Goal: Task Accomplishment & Management: Manage account settings

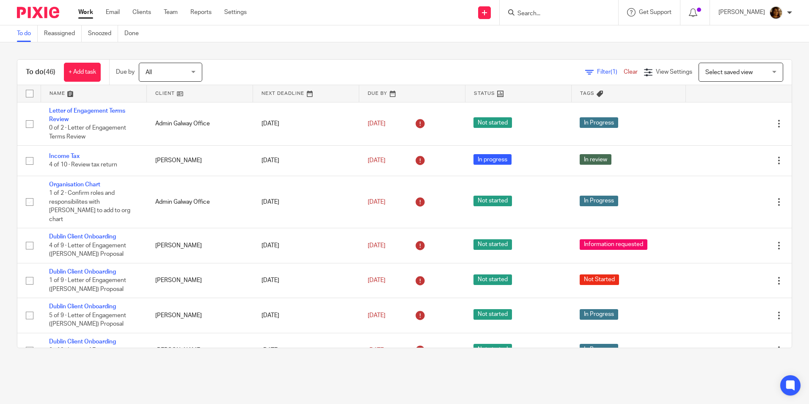
click at [59, 89] on link at bounding box center [94, 93] width 106 height 17
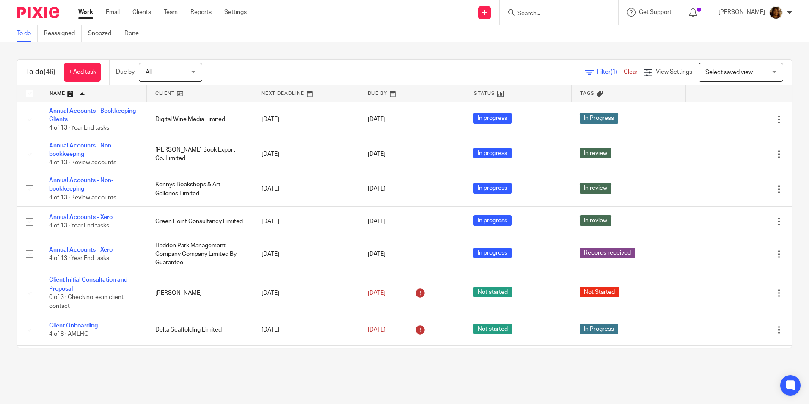
click at [423, 380] on main "To do Reassigned Snoozed Done To do (46) + Add task Due by All All Today Tomorr…" at bounding box center [404, 202] width 809 height 404
click at [171, 11] on link "Team" at bounding box center [171, 12] width 14 height 8
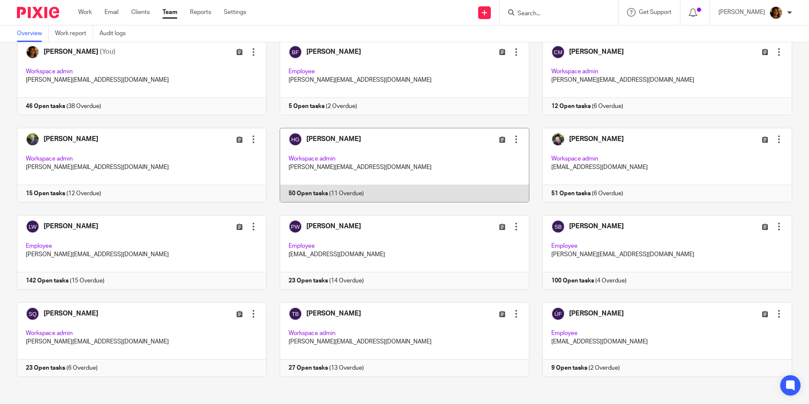
scroll to position [53, 0]
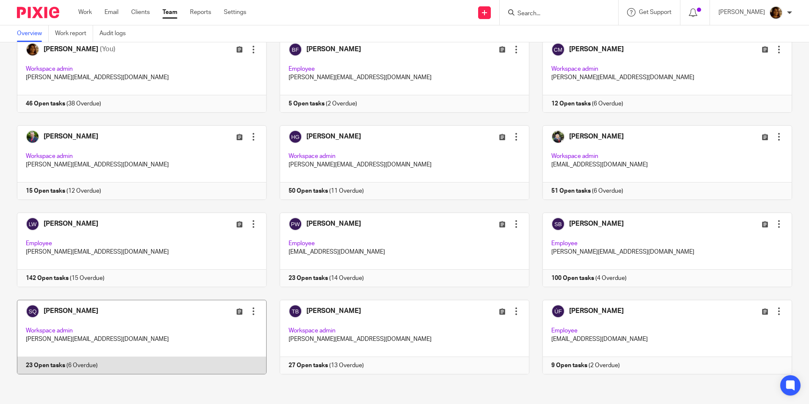
click at [113, 311] on link at bounding box center [135, 337] width 263 height 74
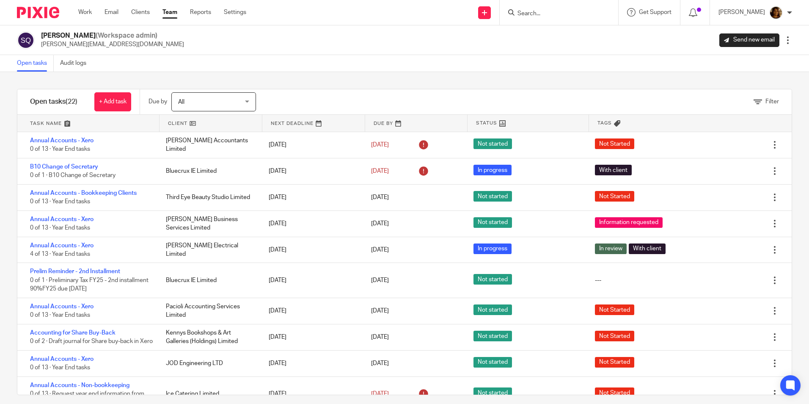
click at [49, 121] on link at bounding box center [88, 123] width 142 height 17
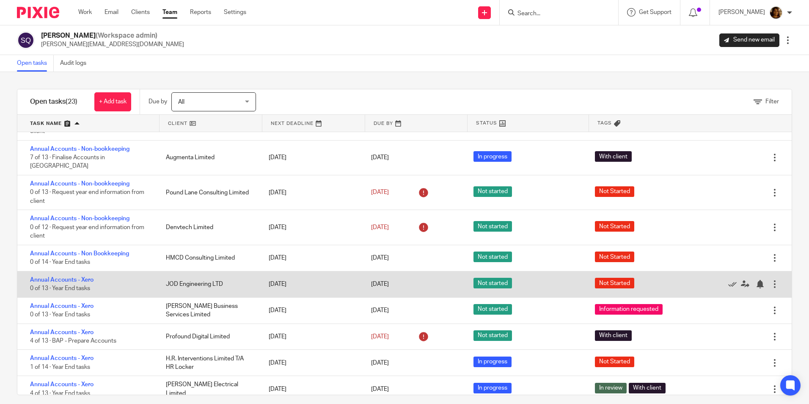
scroll to position [169, 0]
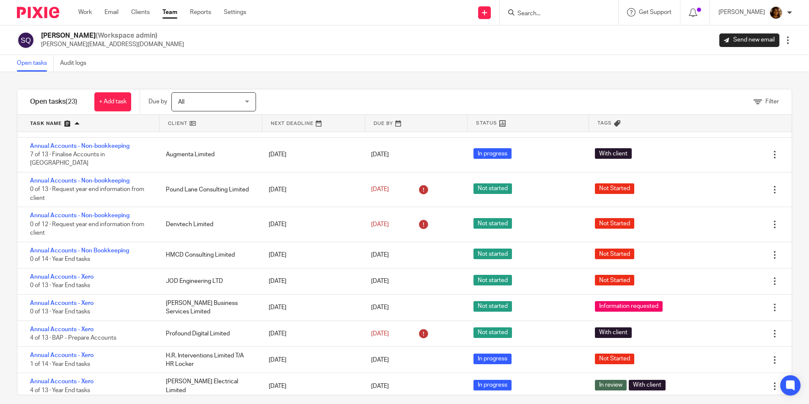
click at [290, 125] on link at bounding box center [313, 123] width 102 height 17
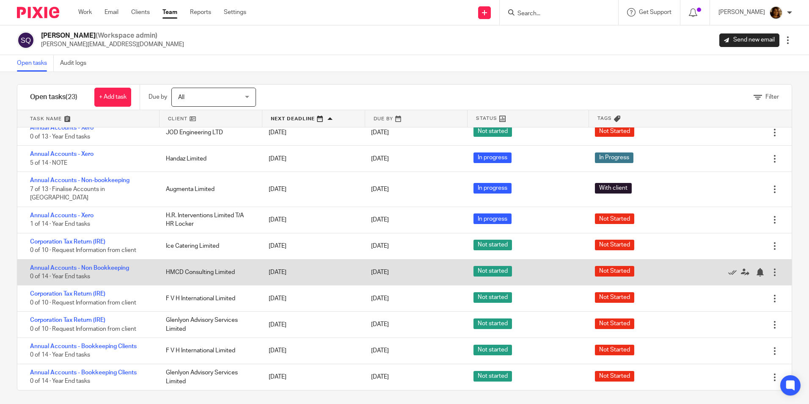
scroll to position [8, 0]
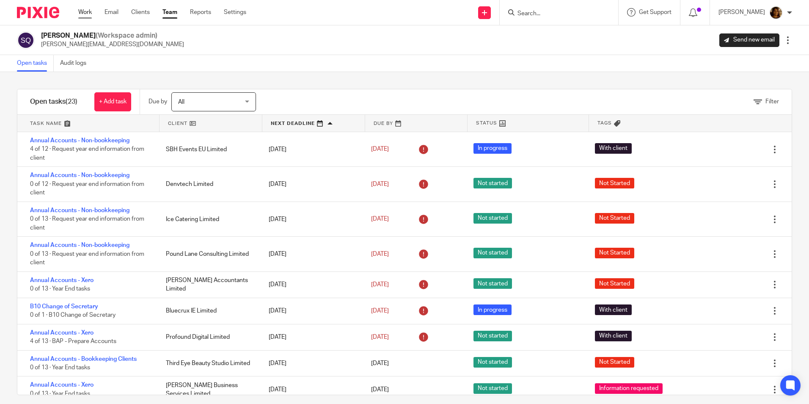
click at [87, 10] on link "Work" at bounding box center [85, 12] width 14 height 8
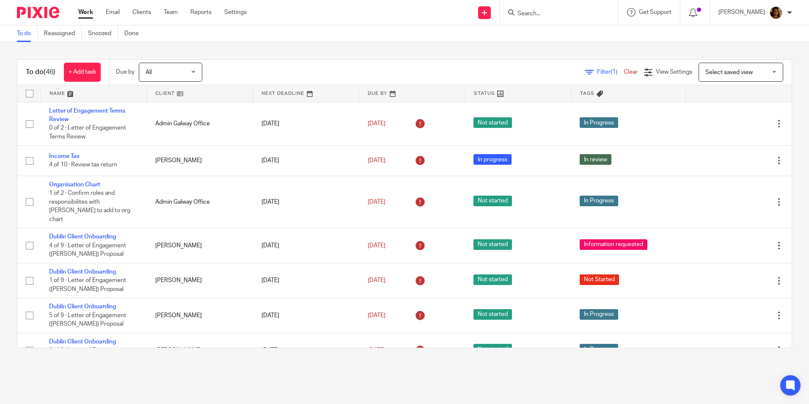
click at [61, 91] on link at bounding box center [94, 93] width 106 height 17
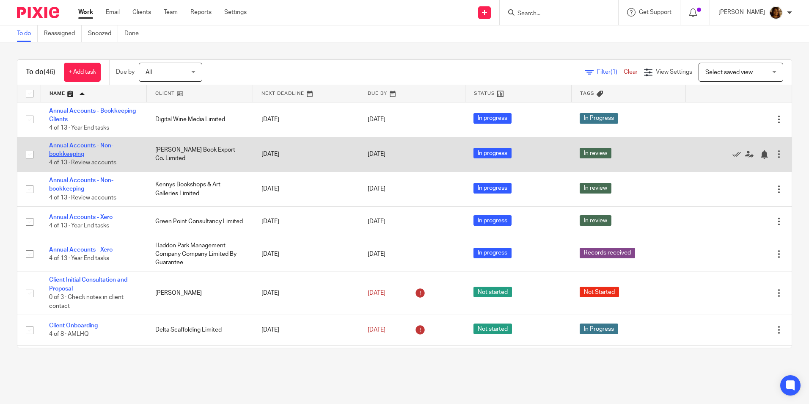
click at [74, 147] on link "Annual Accounts - Non-bookkeeping" at bounding box center [81, 150] width 64 height 14
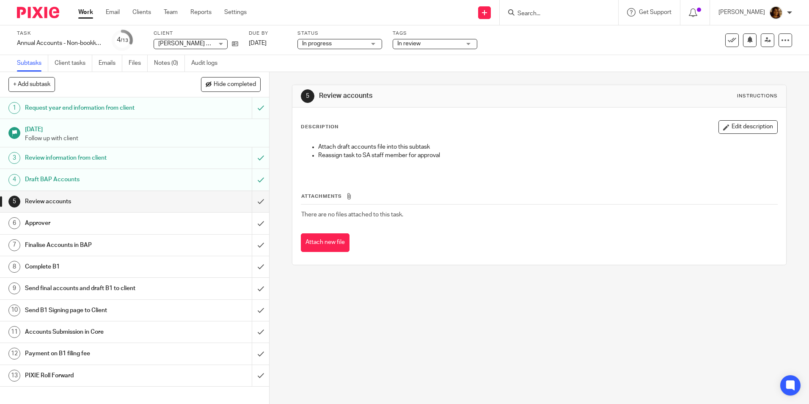
click at [61, 198] on h1 "Review accounts" at bounding box center [98, 201] width 146 height 13
click at [251, 199] on input "submit" at bounding box center [134, 201] width 269 height 21
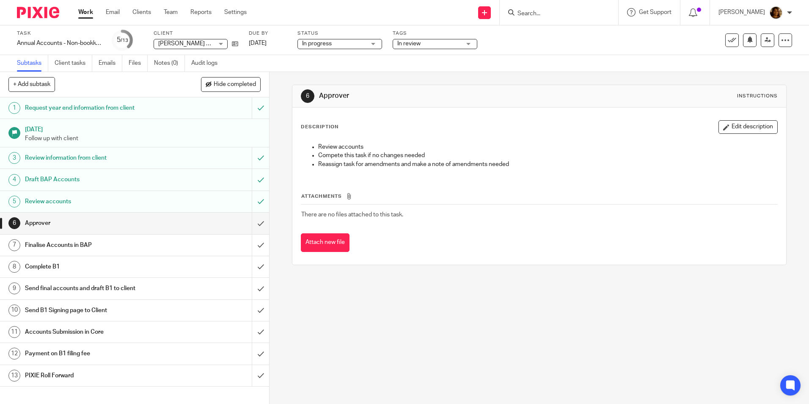
drag, startPoint x: 283, startPoint y: 149, endPoint x: 293, endPoint y: 147, distance: 10.3
click at [283, 149] on div "6 Approver Instructions Description Edit description Review accounts Compete th…" at bounding box center [540, 238] width 540 height 332
click at [252, 220] on input "submit" at bounding box center [134, 222] width 269 height 21
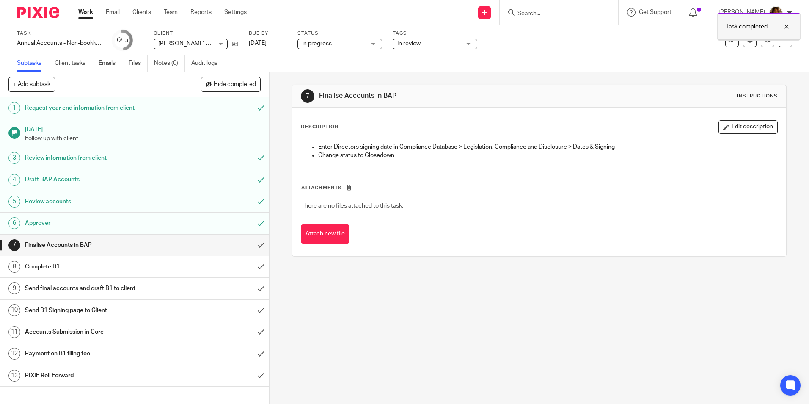
click at [785, 26] on div at bounding box center [780, 27] width 23 height 10
click at [765, 37] on icon at bounding box center [768, 40] width 6 height 6
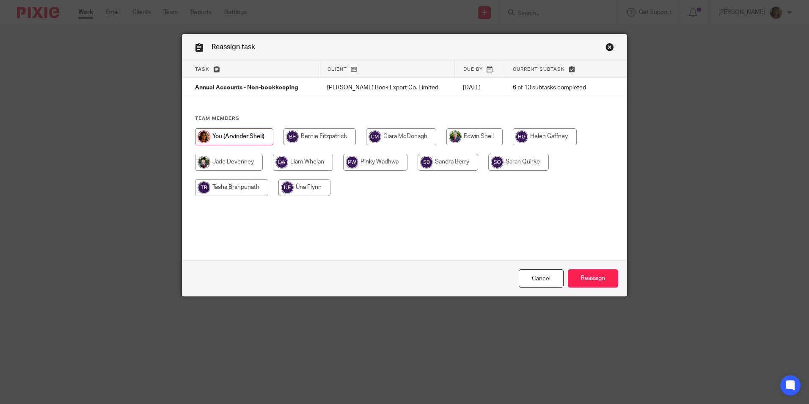
click at [234, 159] on input "radio" at bounding box center [229, 162] width 68 height 17
radio input "true"
click at [586, 281] on input "Reassign" at bounding box center [593, 278] width 50 height 18
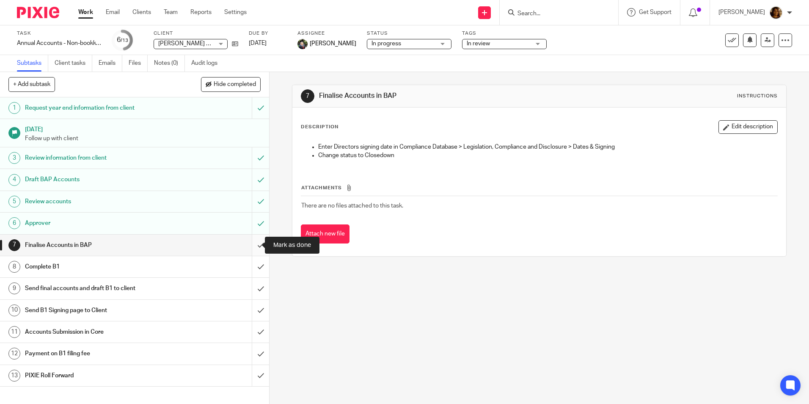
click at [253, 242] on input "submit" at bounding box center [134, 244] width 269 height 21
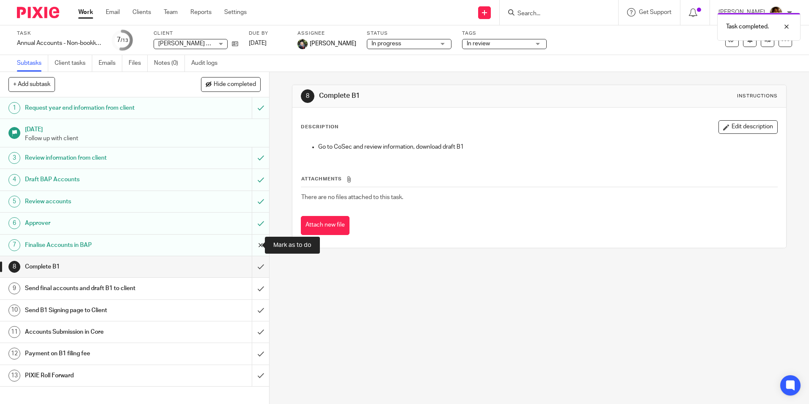
click at [253, 243] on input "submit" at bounding box center [134, 244] width 269 height 21
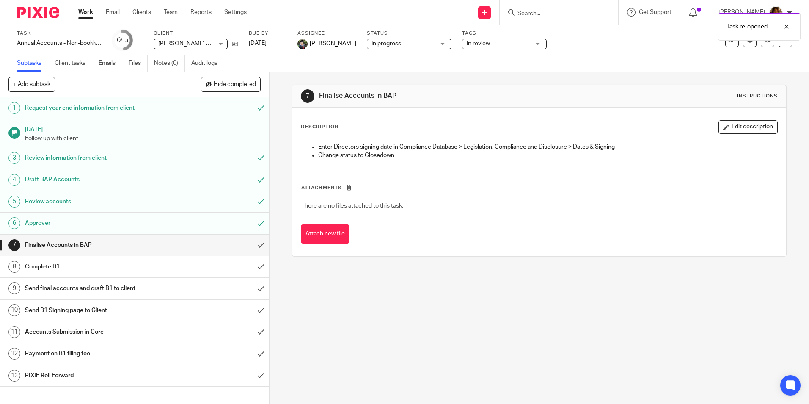
click at [89, 9] on link "Work" at bounding box center [85, 12] width 15 height 8
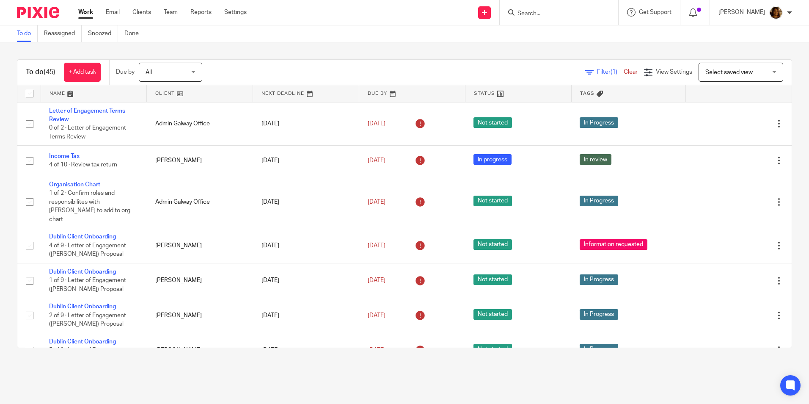
click at [59, 89] on link at bounding box center [94, 93] width 106 height 17
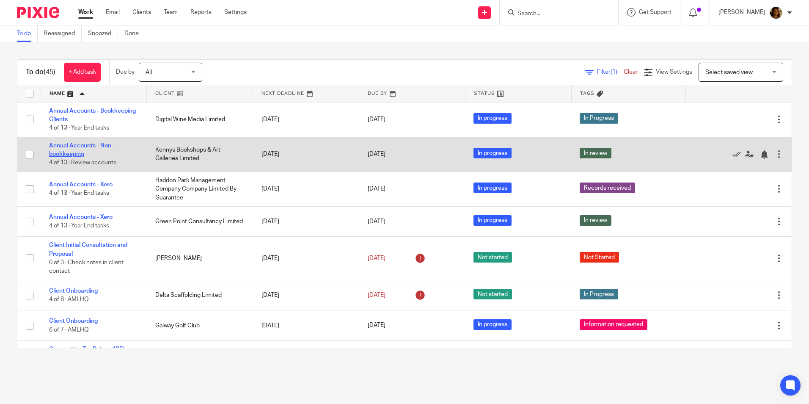
click at [72, 146] on link "Annual Accounts - Non-bookkeeping" at bounding box center [81, 150] width 64 height 14
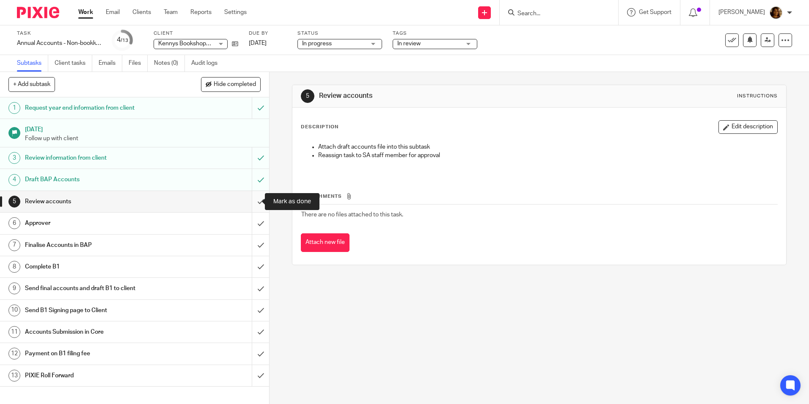
click at [251, 200] on input "submit" at bounding box center [134, 201] width 269 height 21
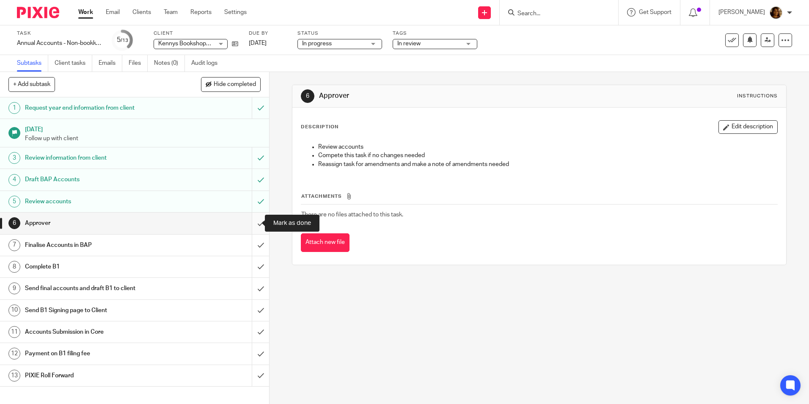
click at [250, 225] on input "submit" at bounding box center [134, 222] width 269 height 21
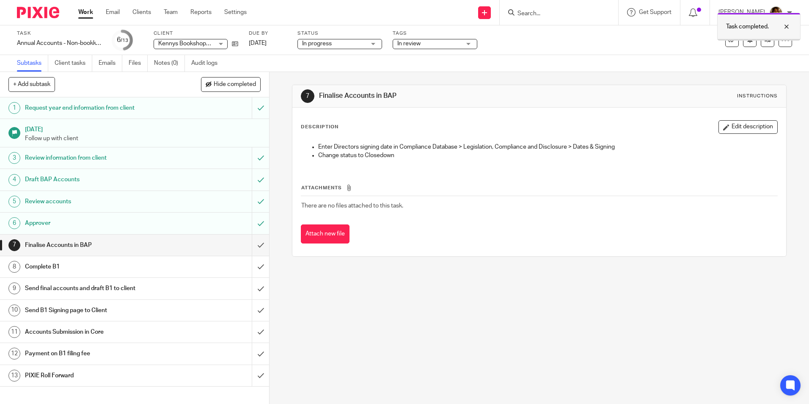
click at [785, 25] on div at bounding box center [780, 27] width 23 height 10
click at [765, 40] on link at bounding box center [768, 40] width 14 height 14
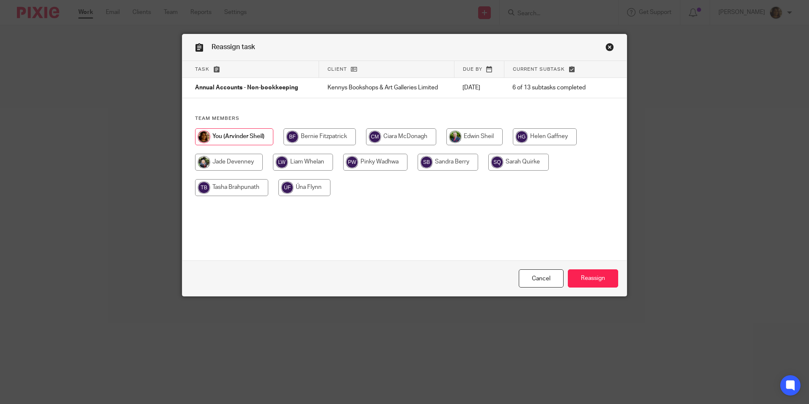
click at [240, 161] on input "radio" at bounding box center [229, 162] width 68 height 17
radio input "true"
click at [588, 278] on input "Reassign" at bounding box center [593, 278] width 50 height 18
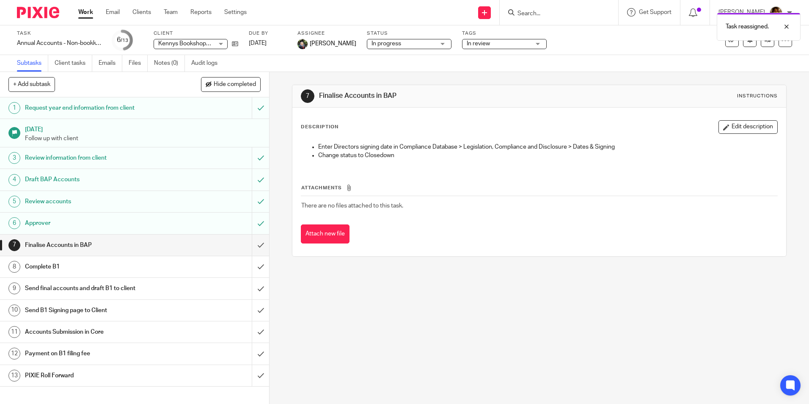
click at [79, 14] on link "Work" at bounding box center [85, 12] width 15 height 8
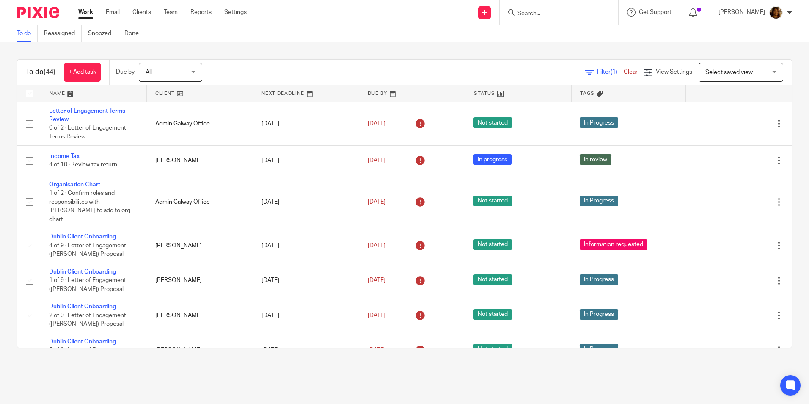
click at [59, 93] on link at bounding box center [94, 93] width 106 height 17
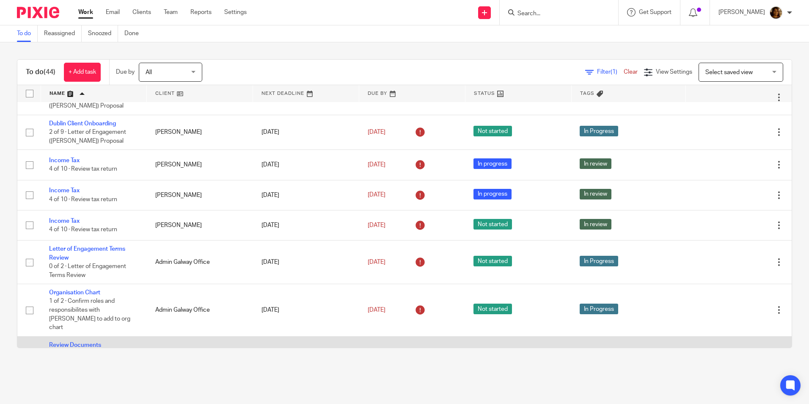
scroll to position [1227, 0]
